Goal: Information Seeking & Learning: Learn about a topic

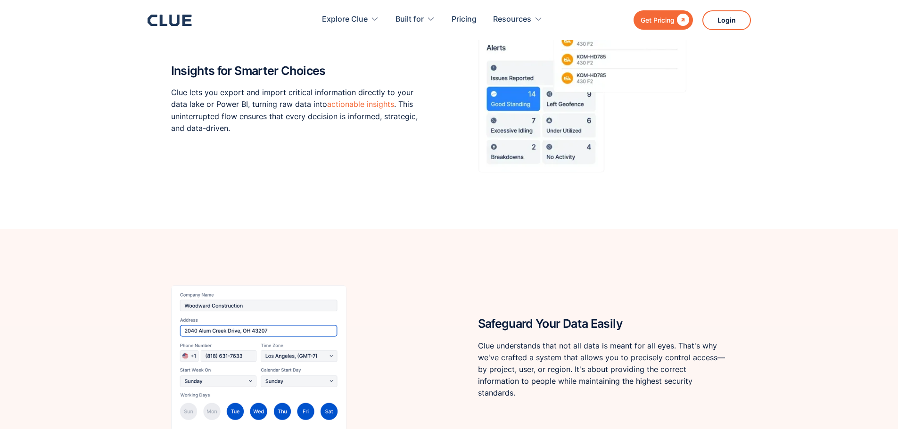
scroll to position [990, 0]
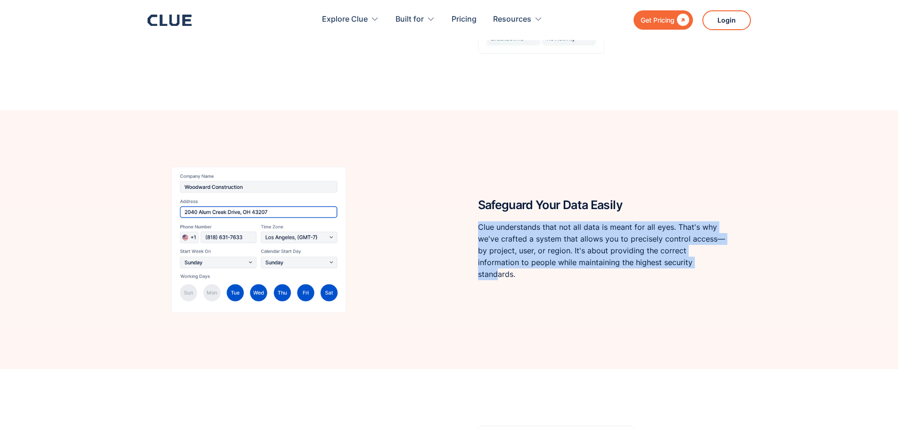
drag, startPoint x: 670, startPoint y: 271, endPoint x: 435, endPoint y: 223, distance: 239.9
click at [444, 222] on div "Safeguard Your Data Easily Clue understands that not all data is meant for all …" at bounding box center [449, 240] width 556 height 146
click at [417, 246] on div "Safeguard Your Data Easily Clue understands that not all data is meant for all …" at bounding box center [449, 240] width 556 height 146
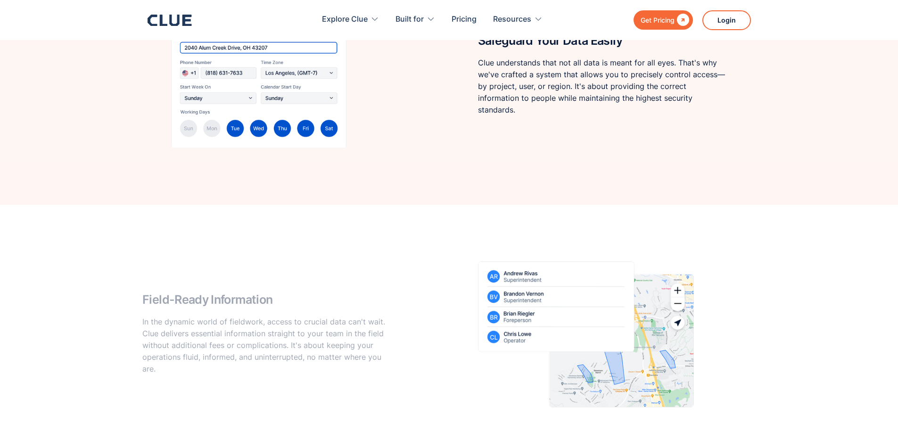
scroll to position [1273, 0]
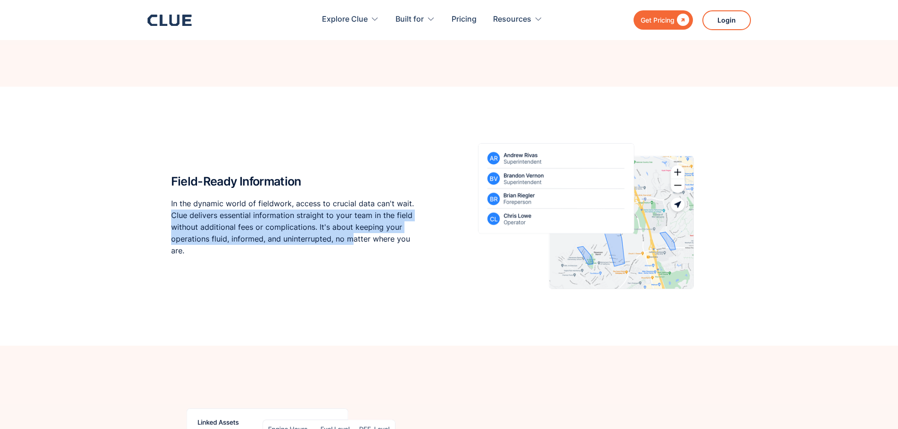
drag, startPoint x: 216, startPoint y: 206, endPoint x: 351, endPoint y: 238, distance: 138.7
click at [351, 238] on div "Field-Ready Information In the dynamic world of fieldwork, access to crucial da…" at bounding box center [449, 216] width 898 height 259
click at [353, 229] on p "In the dynamic world of fieldwork, access to crucial data can't wait. Clue deli…" at bounding box center [295, 227] width 249 height 59
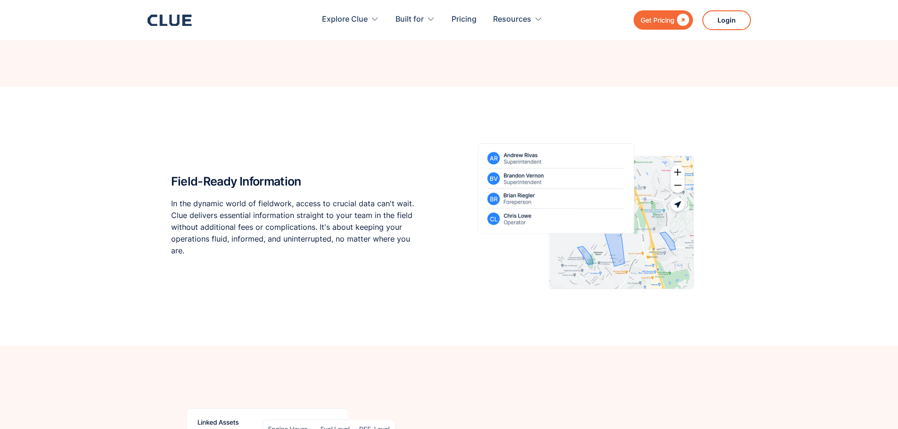
click at [389, 183] on h2 "Field-Ready Information" at bounding box center [295, 181] width 249 height 13
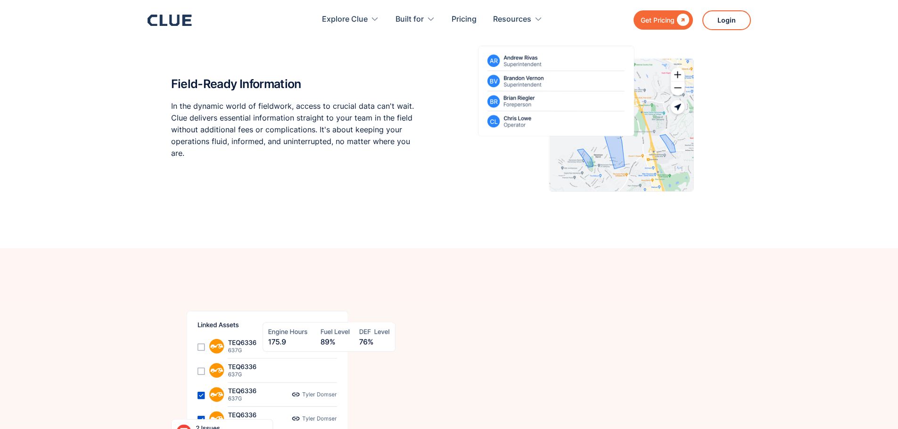
scroll to position [1556, 0]
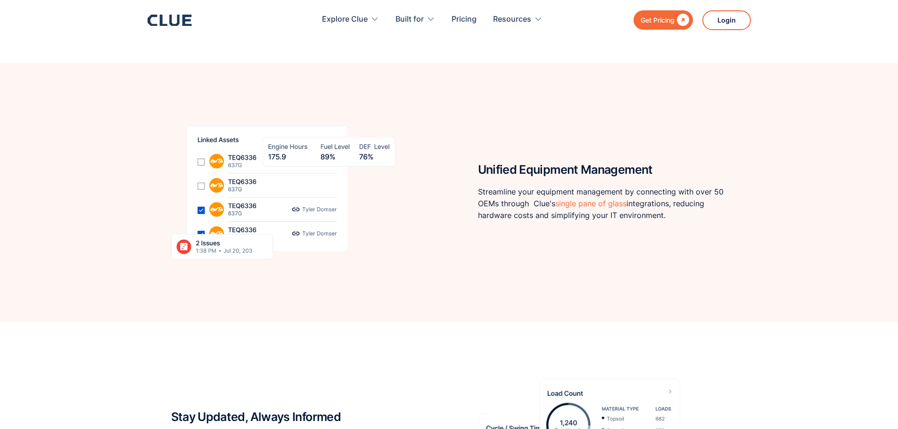
drag, startPoint x: 468, startPoint y: 193, endPoint x: 738, endPoint y: 223, distance: 272.2
click at [738, 223] on div "Unified Equipment Management Streamline your equipment management by connecting…" at bounding box center [449, 192] width 898 height 259
click at [685, 223] on div "Unified Equipment Management Streamline your equipment management by connecting…" at bounding box center [602, 192] width 249 height 77
drag, startPoint x: 669, startPoint y: 217, endPoint x: 452, endPoint y: 193, distance: 218.7
click at [454, 192] on div "Unified Equipment Management Streamline your equipment management by connecting…" at bounding box center [449, 193] width 556 height 146
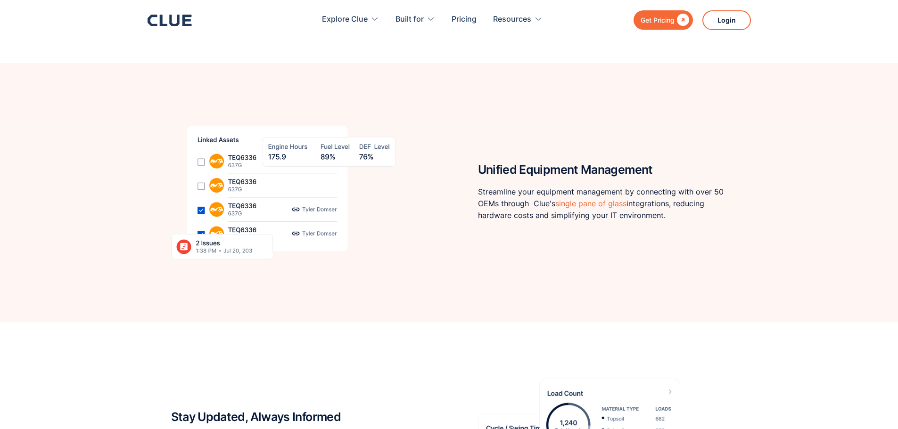
click at [462, 214] on div "Unified Equipment Management Streamline your equipment management by connecting…" at bounding box center [449, 193] width 556 height 146
drag, startPoint x: 473, startPoint y: 182, endPoint x: 727, endPoint y: 225, distance: 257.6
click at [727, 225] on div "Unified Equipment Management Streamline your equipment management by connecting…" at bounding box center [449, 192] width 898 height 259
click at [701, 225] on div "Unified Equipment Management Streamline your equipment management by connecting…" at bounding box center [602, 192] width 249 height 77
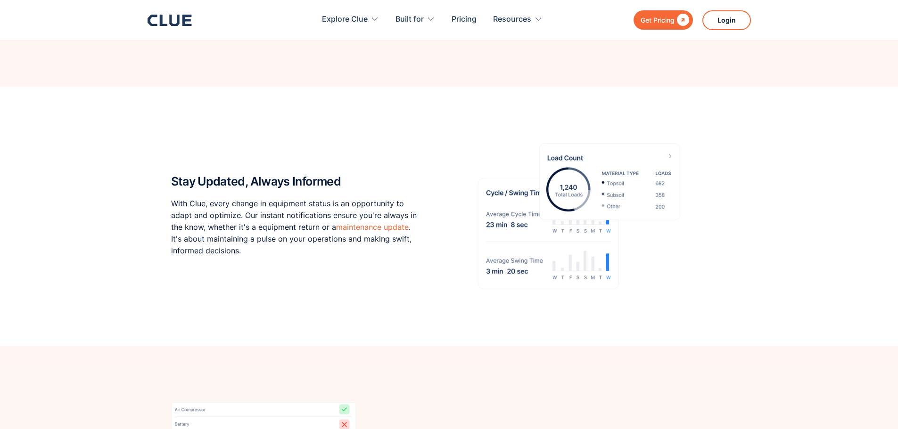
scroll to position [2027, 0]
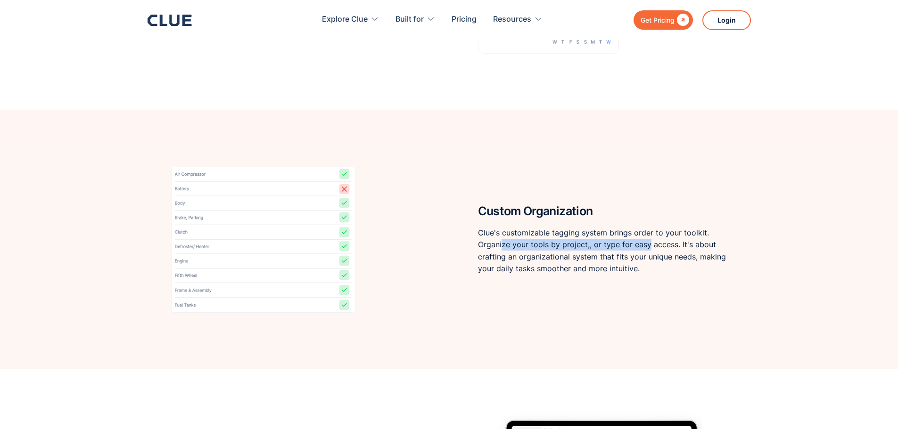
drag, startPoint x: 503, startPoint y: 241, endPoint x: 650, endPoint y: 248, distance: 146.8
click at [650, 248] on p "Clue's customizable tagging system brings order to your toolkit. Organize your …" at bounding box center [602, 251] width 249 height 48
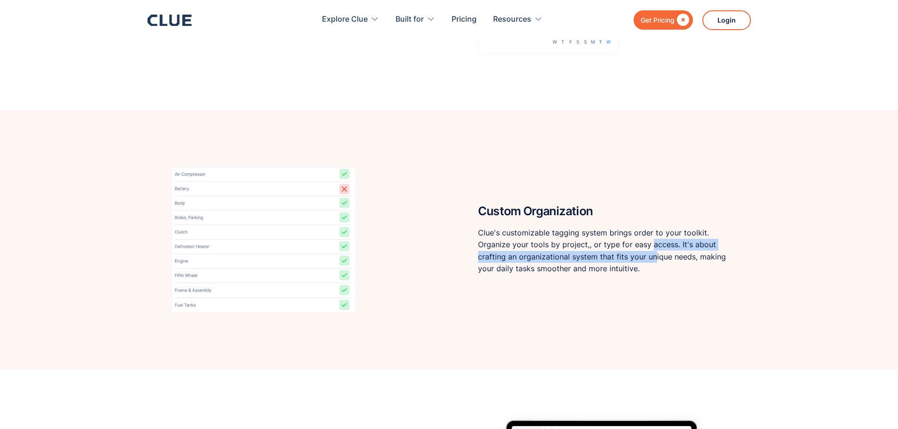
click at [653, 253] on p "Clue's customizable tagging system brings order to your toolkit. Organize your …" at bounding box center [602, 251] width 249 height 48
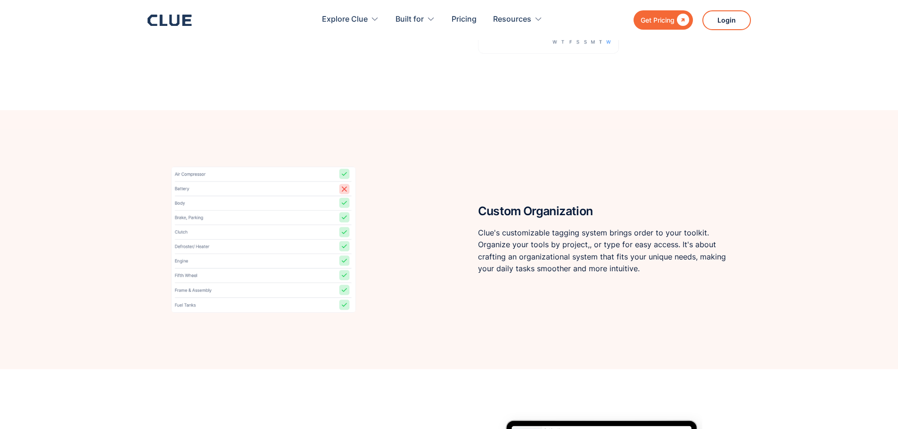
click at [574, 241] on p "Clue's customizable tagging system brings order to your toolkit. Organize your …" at bounding box center [602, 251] width 249 height 48
click at [588, 245] on p "Clue's customizable tagging system brings order to your toolkit. Organize your …" at bounding box center [602, 251] width 249 height 48
drag, startPoint x: 607, startPoint y: 273, endPoint x: 489, endPoint y: 273, distance: 117.4
click at [489, 273] on p "Clue's customizable tagging system brings order to your toolkit. Organize your …" at bounding box center [602, 251] width 249 height 48
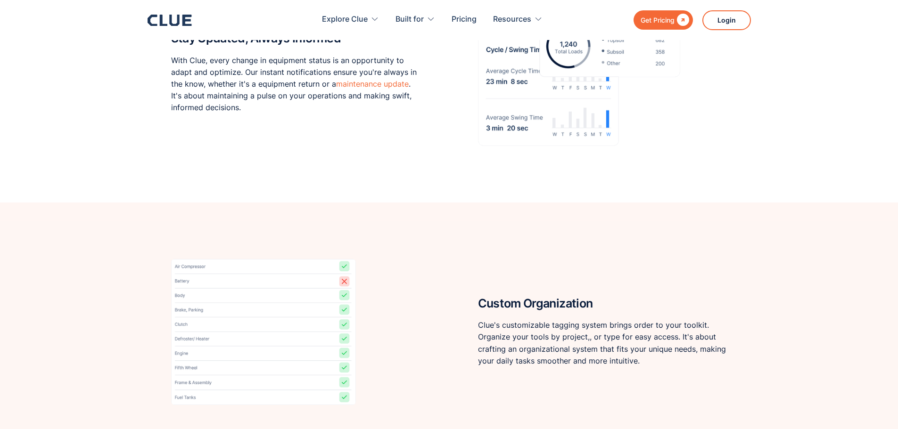
scroll to position [2074, 0]
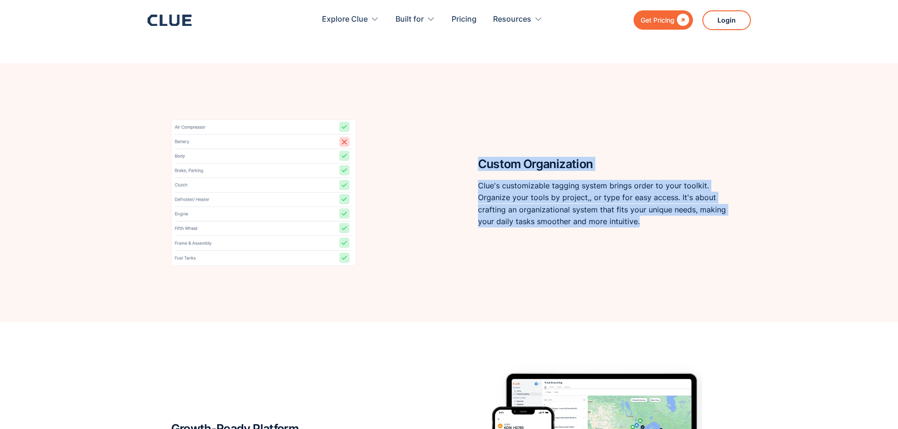
drag, startPoint x: 641, startPoint y: 226, endPoint x: 464, endPoint y: 163, distance: 187.5
click at [464, 163] on div "Custom Organization Clue's customizable tagging system brings order to your too…" at bounding box center [449, 193] width 556 height 146
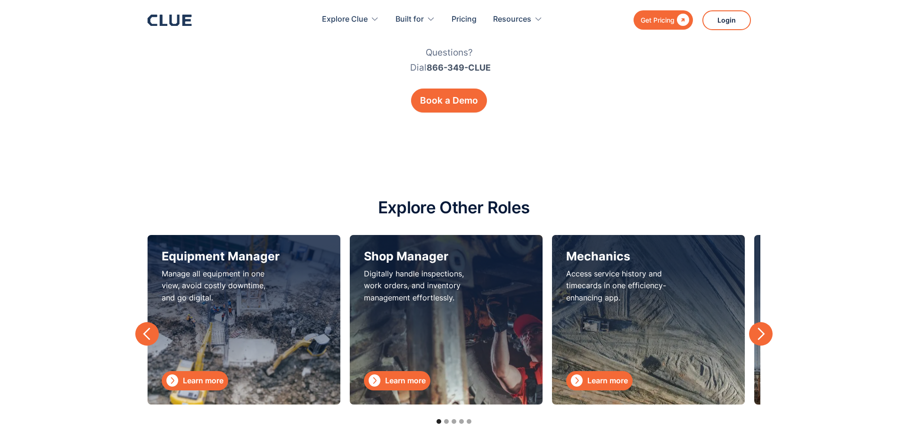
scroll to position [3064, 0]
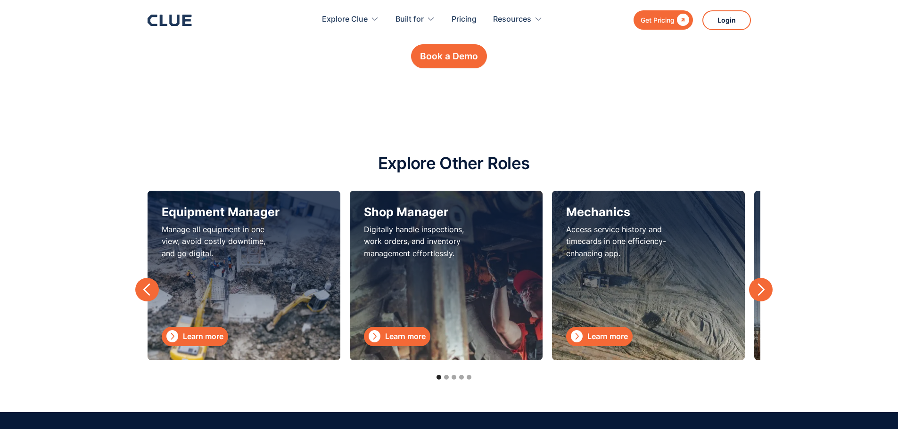
click at [755, 289] on div "next slide" at bounding box center [761, 290] width 14 height 14
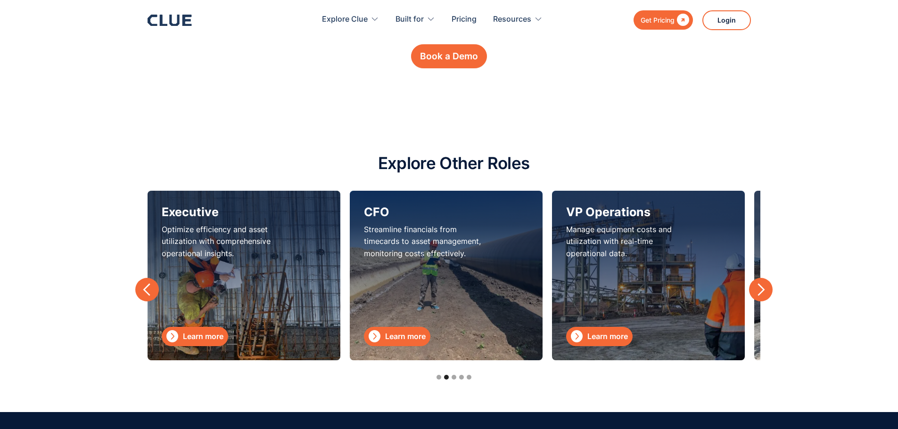
click at [204, 322] on div "Executive Optimize efficiency and asset utilization with comprehensive operatio…" at bounding box center [221, 275] width 118 height 141
click at [204, 330] on link " Learn more" at bounding box center [195, 336] width 66 height 19
